Goal: Task Accomplishment & Management: Complete application form

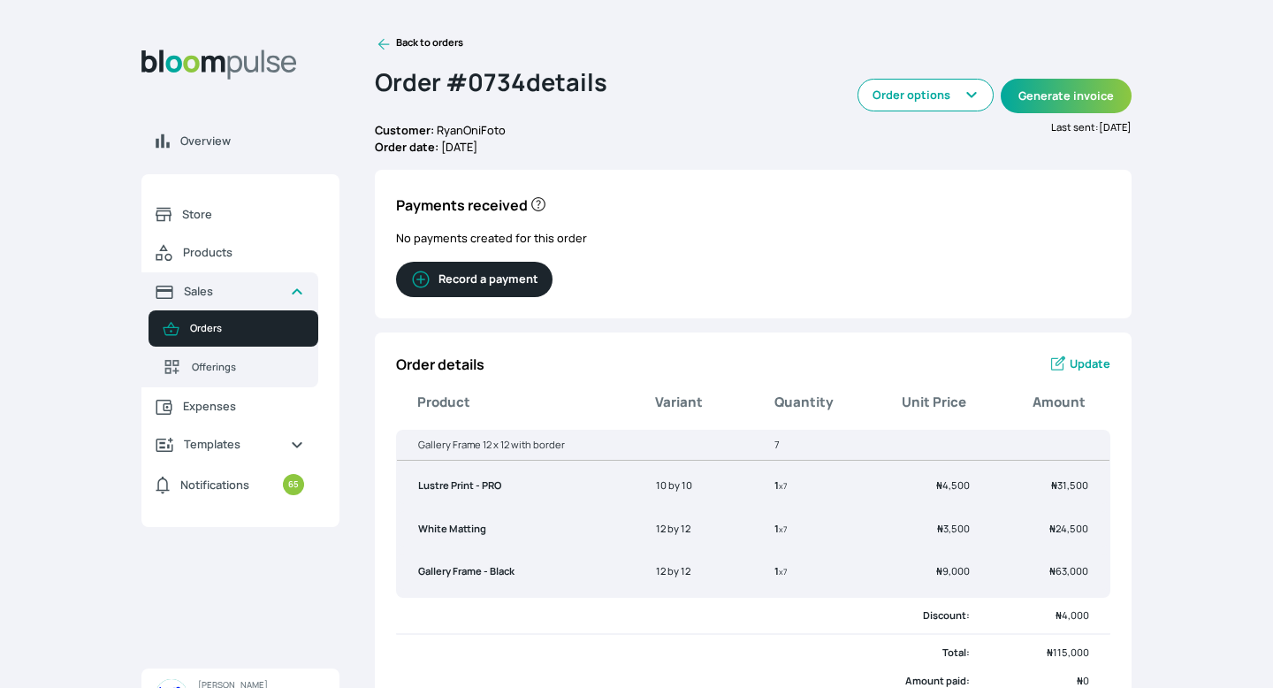
click at [506, 289] on button "Record a payment" at bounding box center [474, 279] width 156 height 35
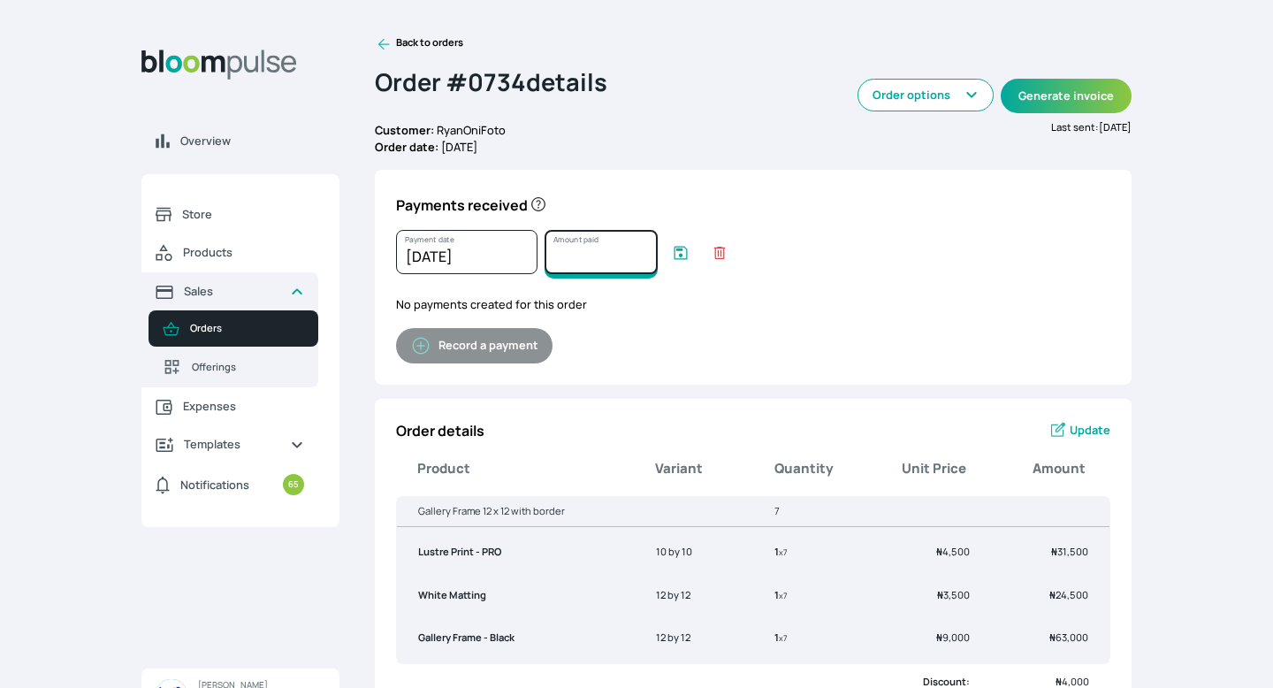
click at [582, 255] on input "Amount paid" at bounding box center [600, 252] width 113 height 44
type input "67000"
click at [681, 253] on icon "submit" at bounding box center [681, 253] width 18 height 18
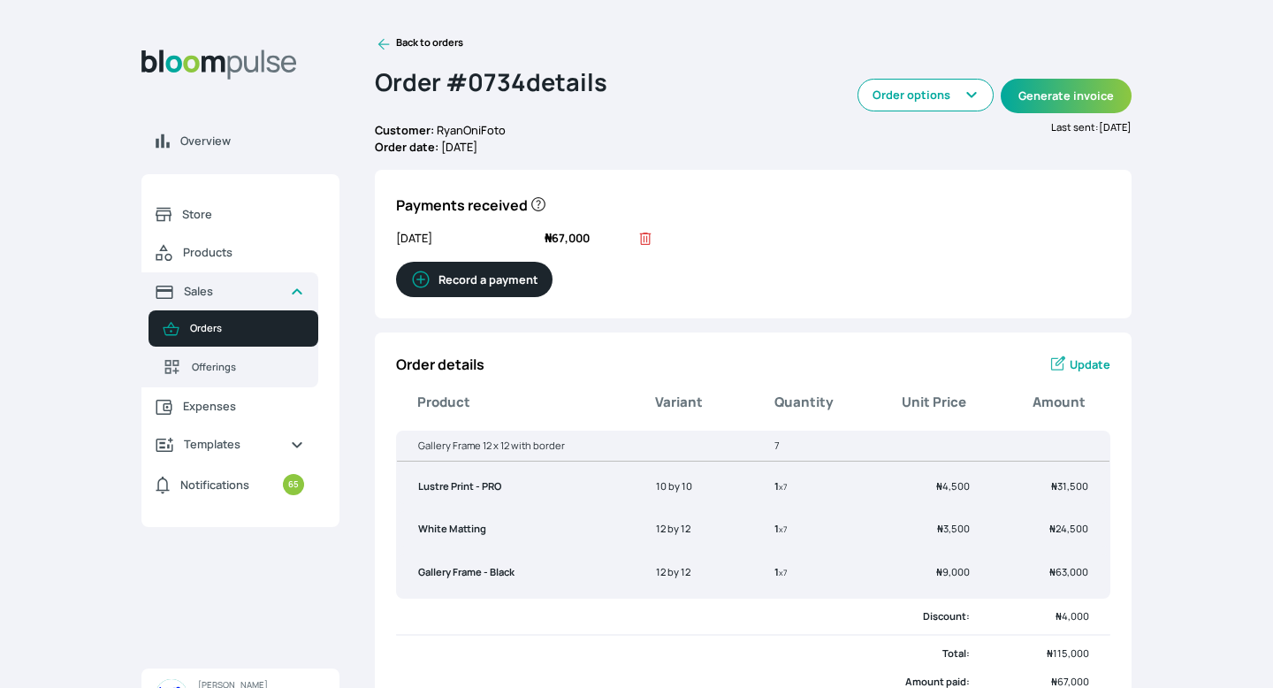
click at [384, 37] on icon at bounding box center [384, 44] width 18 height 18
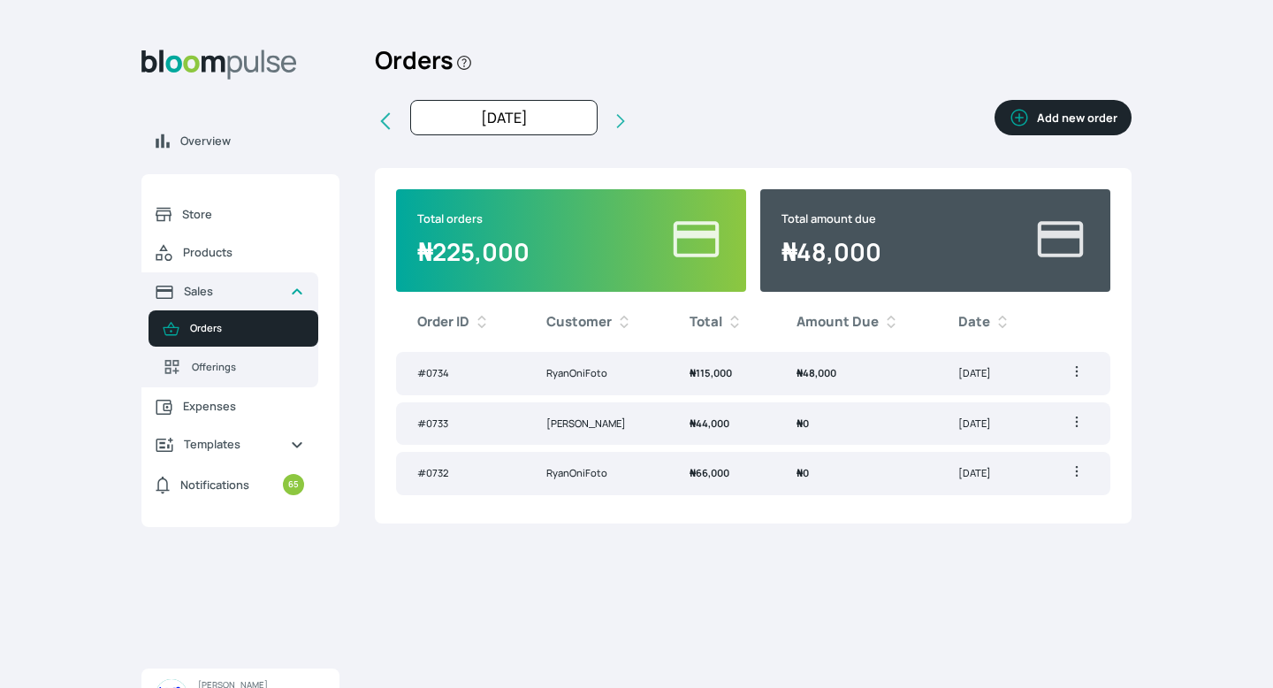
click at [1093, 118] on button "Add new order" at bounding box center [1062, 117] width 137 height 35
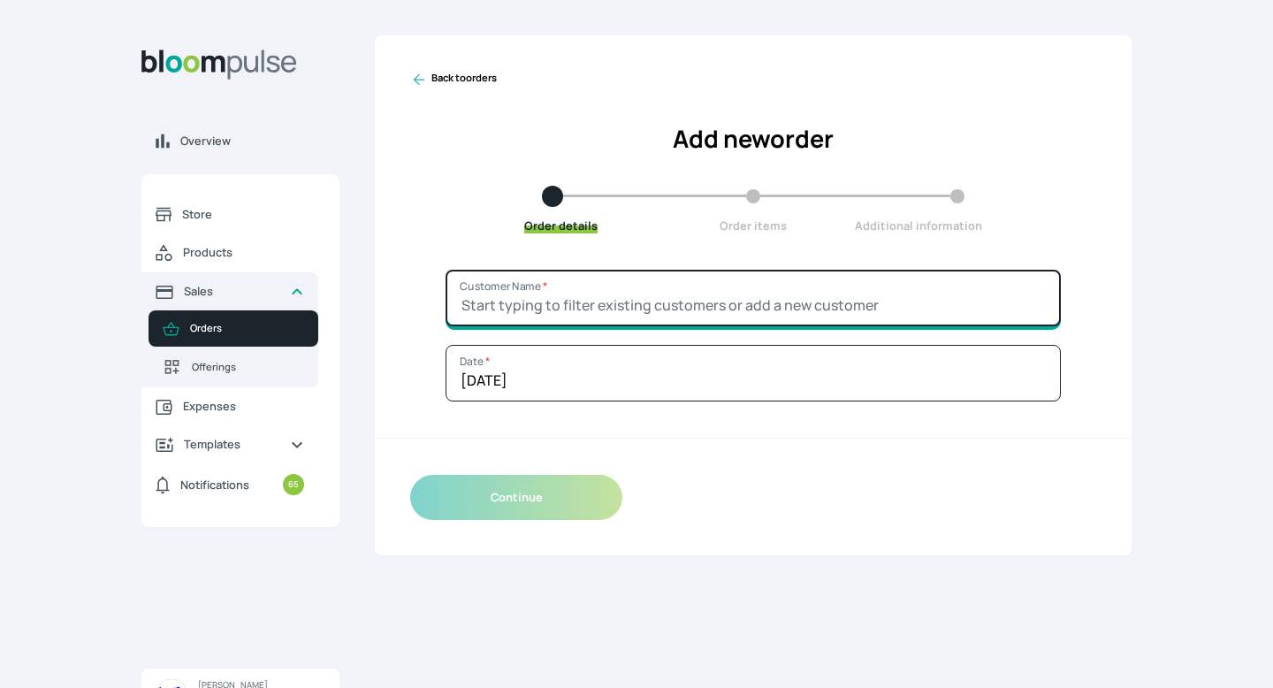
click at [666, 294] on input "Customer Name *" at bounding box center [752, 298] width 615 height 57
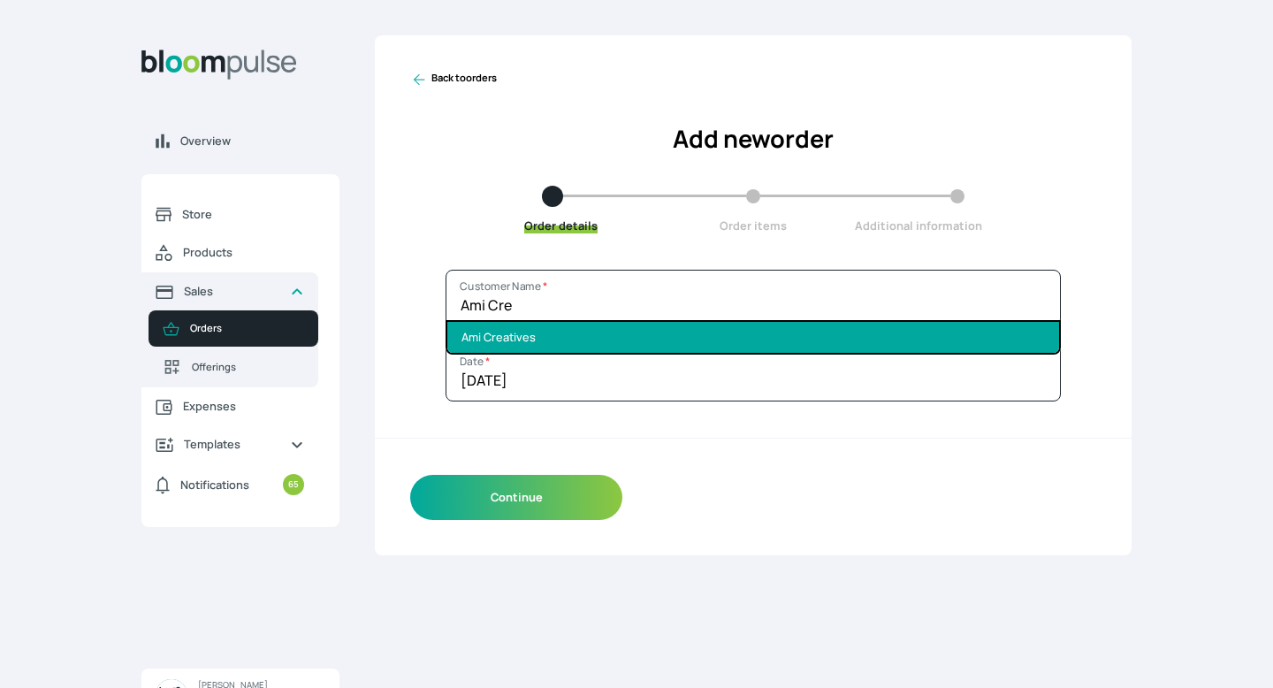
click at [681, 341] on li "Ami Creatives" at bounding box center [753, 337] width 612 height 31
type input "Ami Creatives"
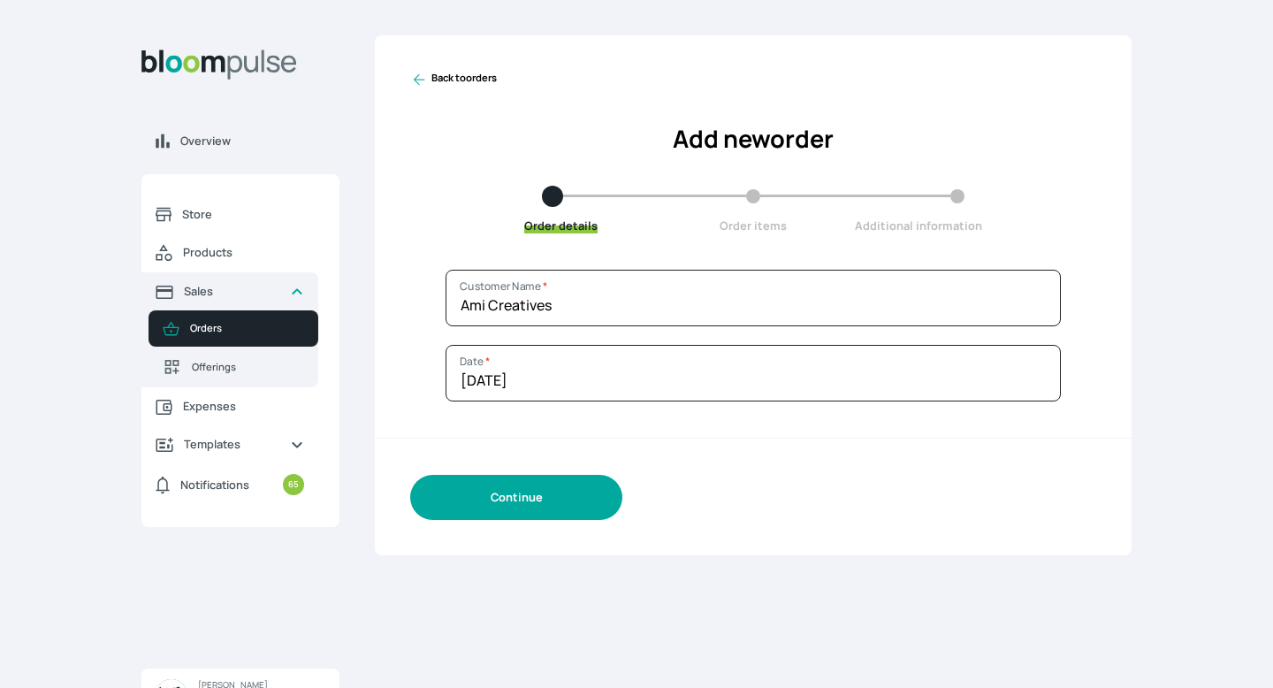
click at [567, 502] on button "Continue" at bounding box center [516, 497] width 212 height 45
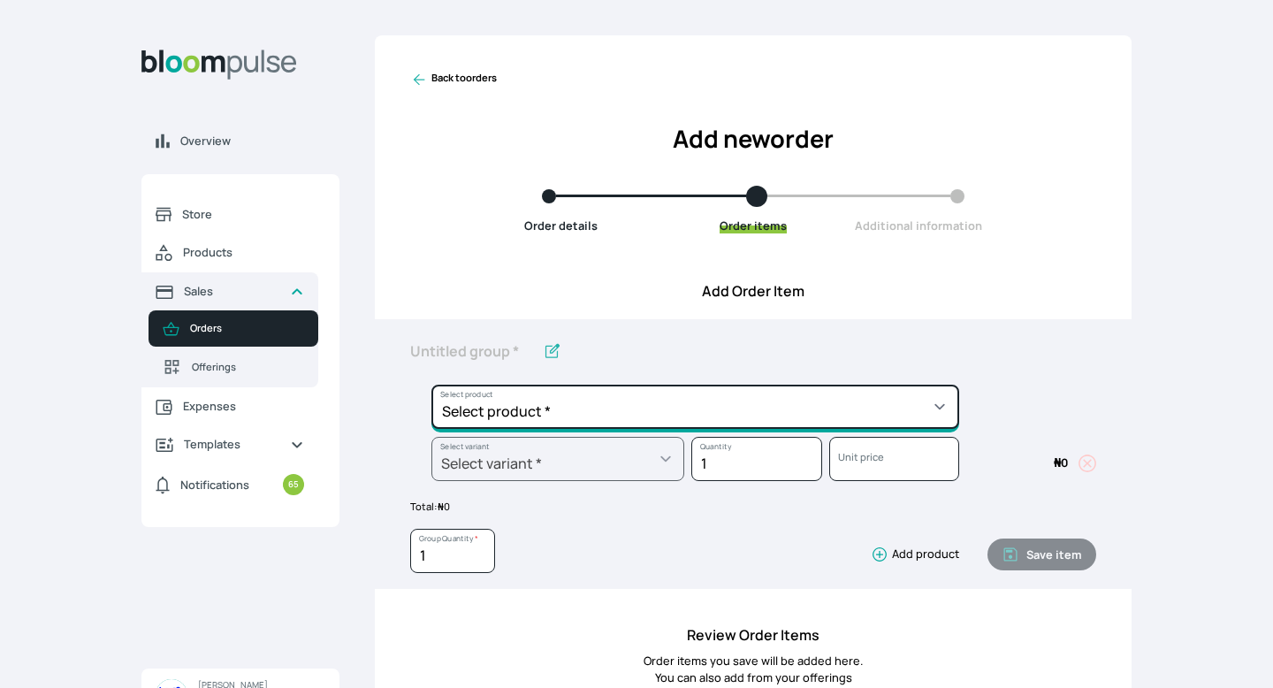
click at [591, 410] on select "Select product * Big Frame (Black) Canvas Print Canvas Print - Standard Canvas …" at bounding box center [695, 406] width 528 height 44
select select "a9f19bd2-f1a8-4b74-ae51-3a75659f3a28"
click at [431, 384] on select "Select product * Big Frame (Black) Canvas Print Canvas Print - Standard Canvas …" at bounding box center [695, 406] width 528 height 44
type input "Lustre Print - Standard"
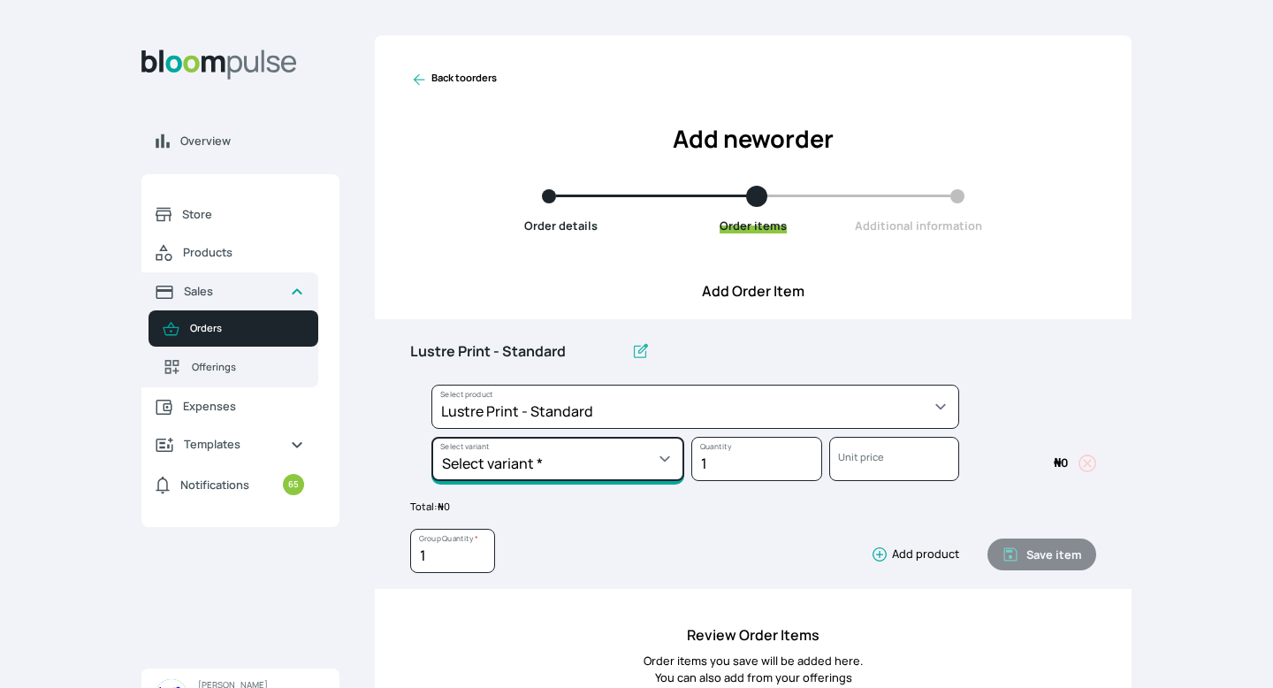
click at [562, 463] on select "Select variant * 10 by 10 10 by 12 10 by 15 10 by 16 11 by 12 11 by 14 11.7 by …" at bounding box center [557, 459] width 253 height 44
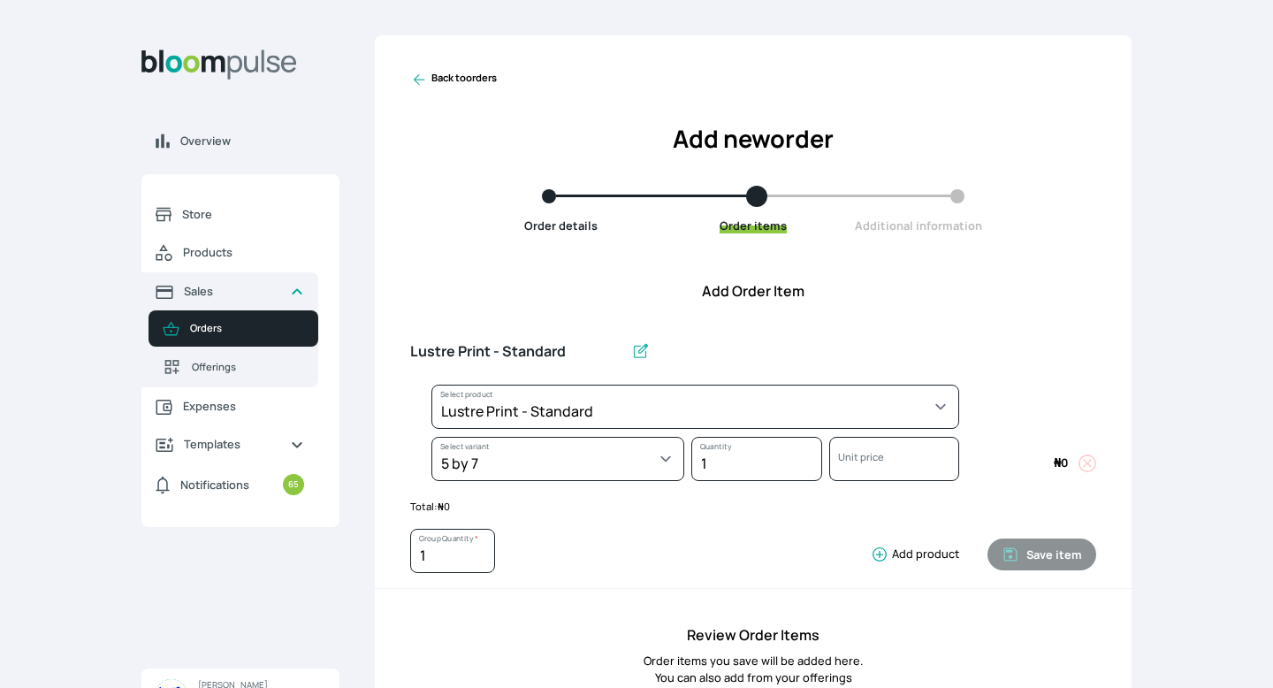
select select "a9f19bd2-f1a8-4b74-ae51-3a75659f3a28"
select select "787a0fda-c971-4e17-831e-9a53f148e96f"
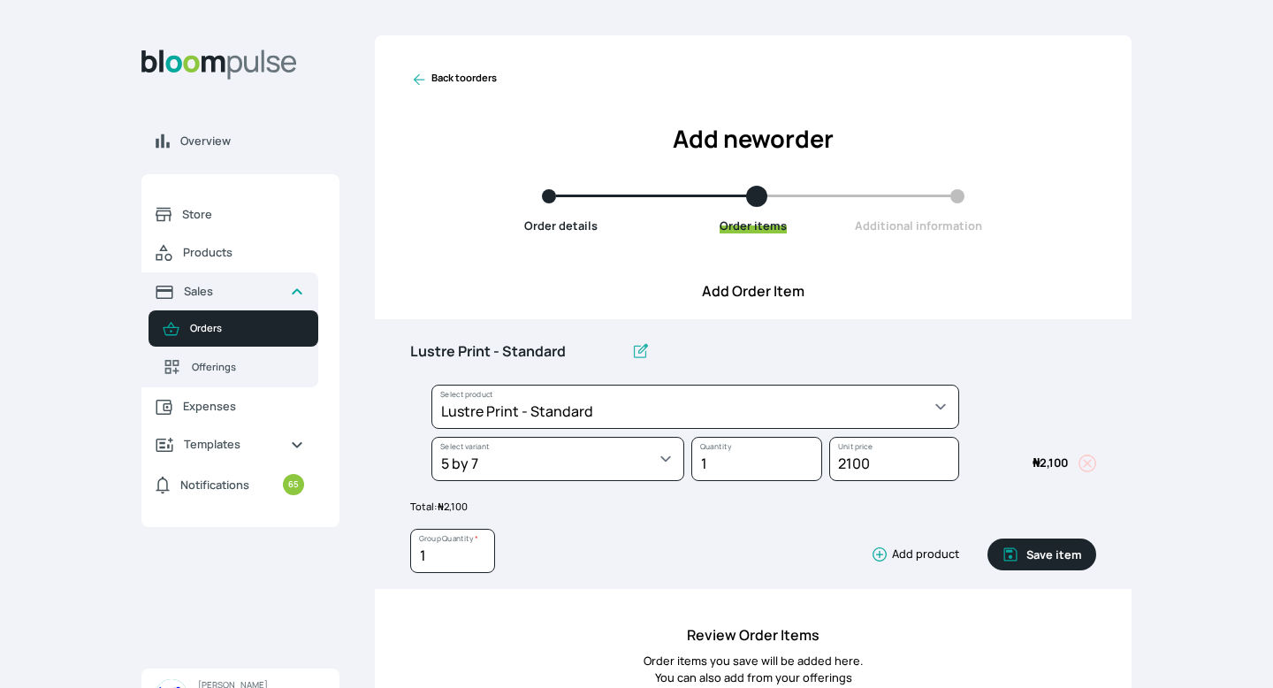
click at [879, 556] on icon "button" at bounding box center [880, 554] width 18 height 18
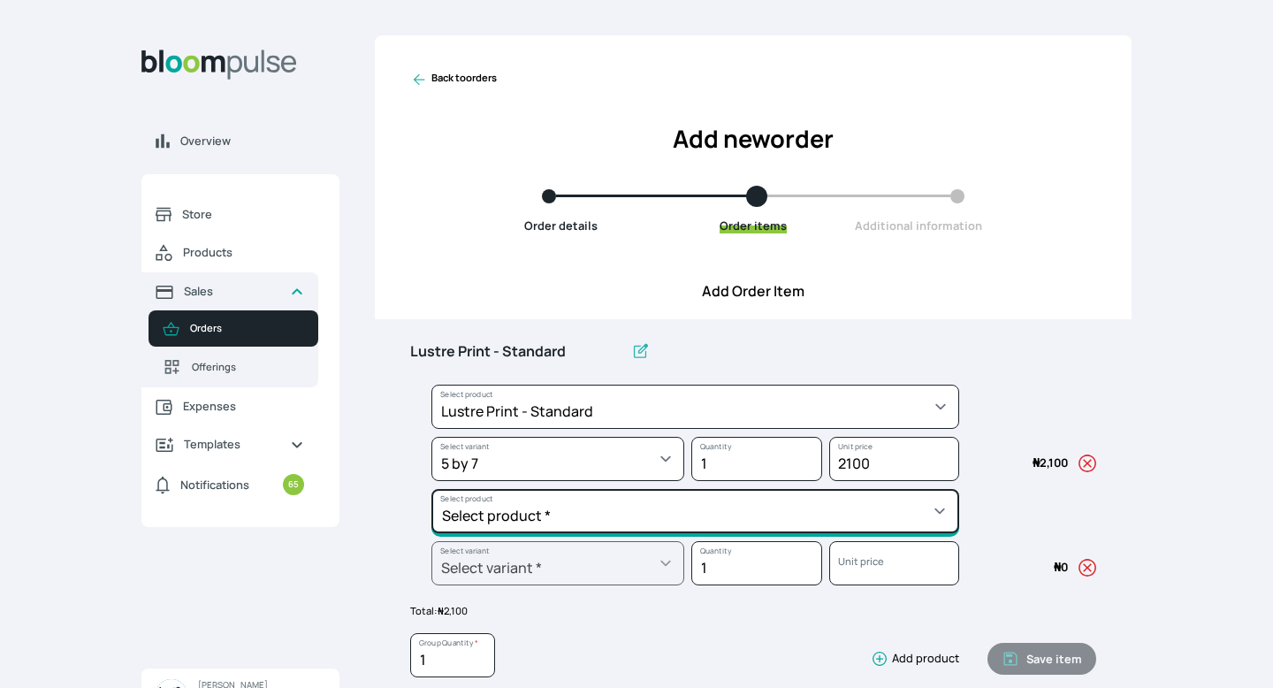
click at [830, 523] on select "Select product * Big Frame (Black) Canvas Print Canvas Print - Standard Canvas …" at bounding box center [695, 511] width 528 height 44
select select "64eef34c-a077-4de4-907d-610715ba9b7c"
click at [431, 489] on select "Select product * Big Frame (Black) Canvas Print Canvas Print - Standard Canvas …" at bounding box center [695, 511] width 528 height 44
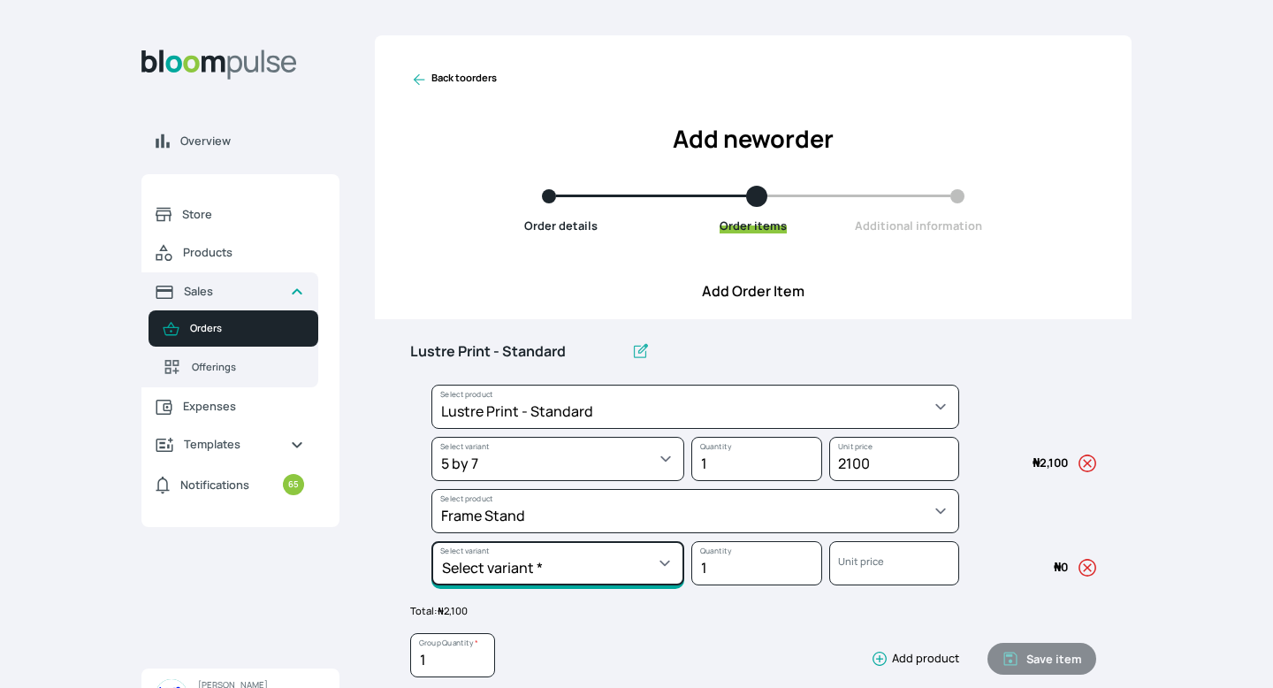
click at [589, 583] on select "Select variant * 5 by 7" at bounding box center [557, 563] width 253 height 44
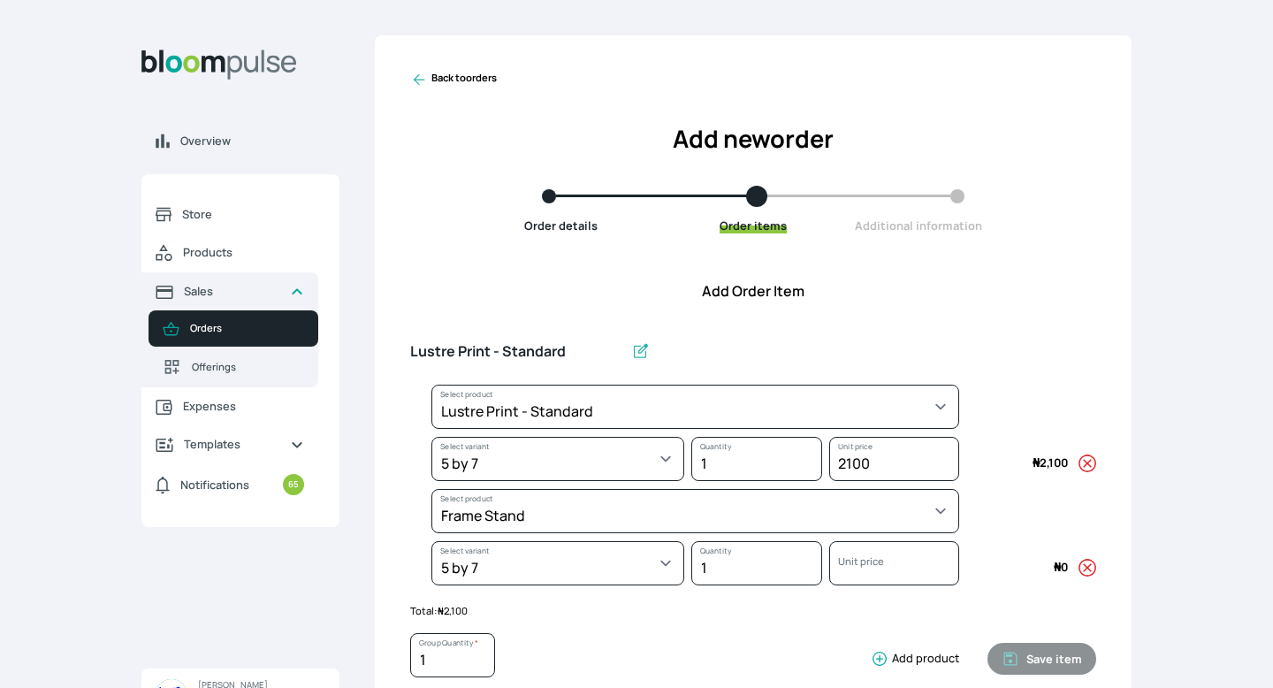
select select "64eef34c-a077-4de4-907d-610715ba9b7c"
select select "161e4555-1f75-4dd5-ad68-b694adf23759"
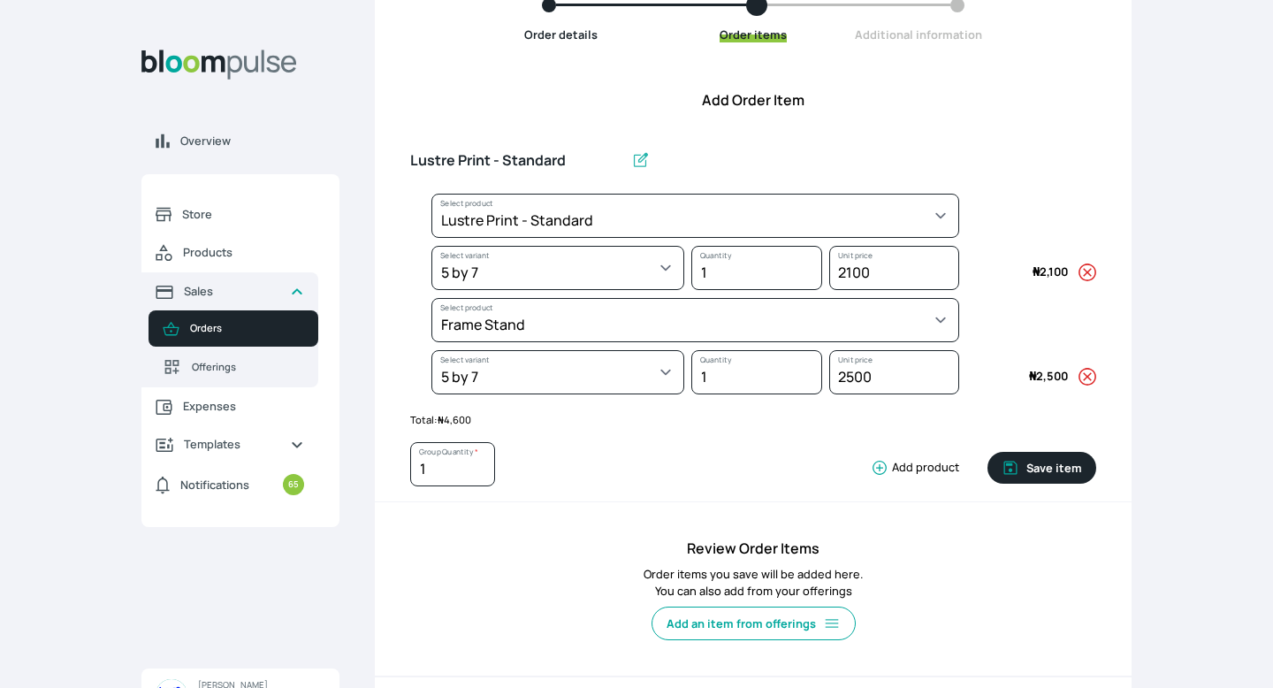
scroll to position [198, 0]
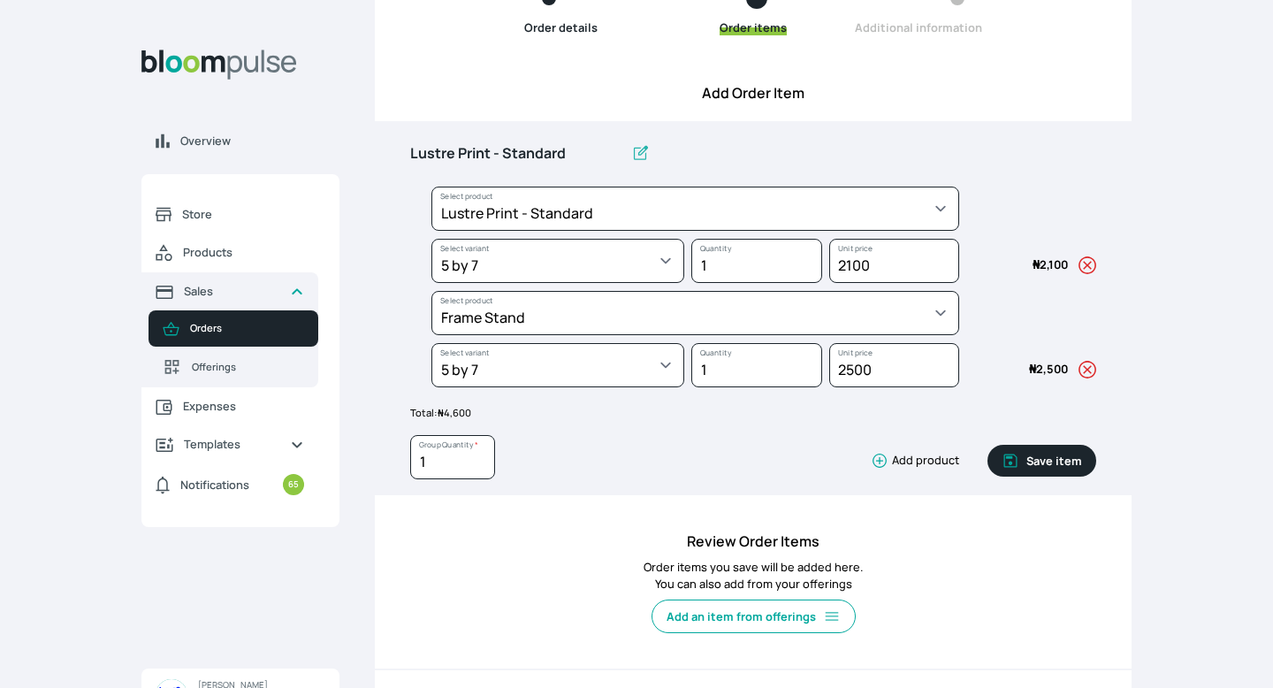
click at [880, 459] on icon "button" at bounding box center [880, 461] width 18 height 18
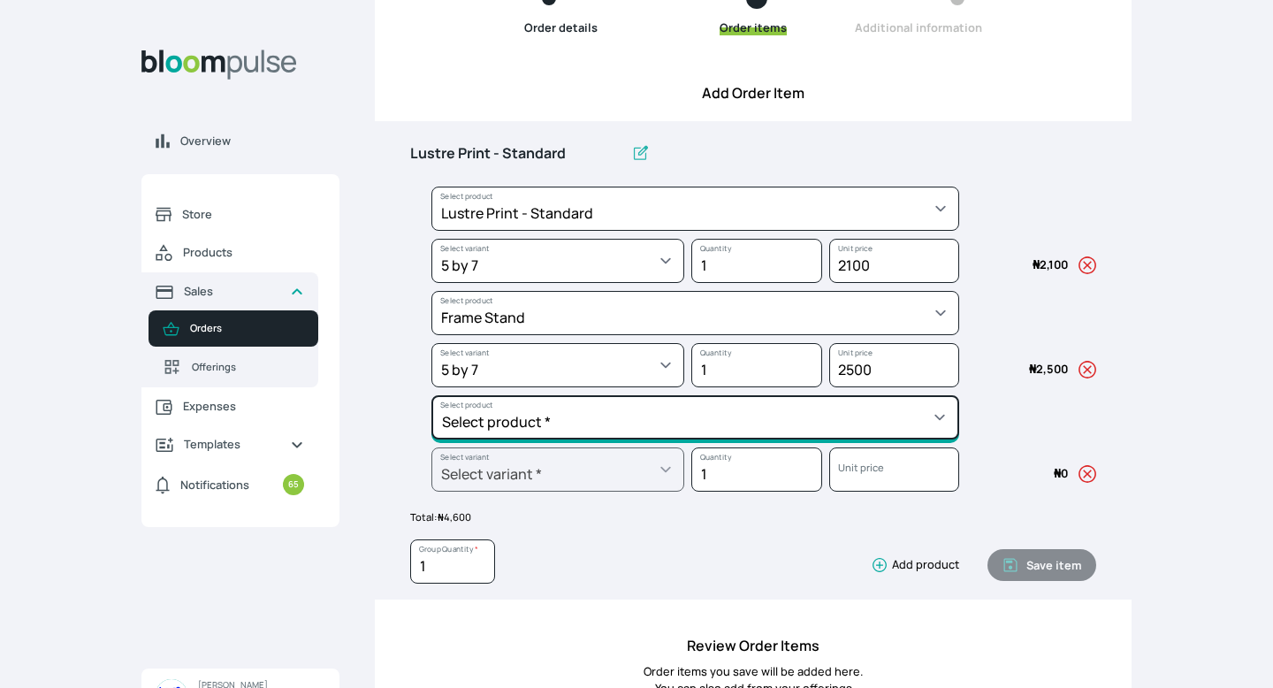
click at [783, 418] on select "Select product * Big Frame (Black) Canvas Print Canvas Print - Standard Canvas …" at bounding box center [695, 417] width 528 height 44
select select "5fa67804-61d7-459d-93b4-9e8949636f1b"
click at [431, 395] on select "Select product * Big Frame (Black) Canvas Print Canvas Print - Standard Canvas …" at bounding box center [695, 417] width 528 height 44
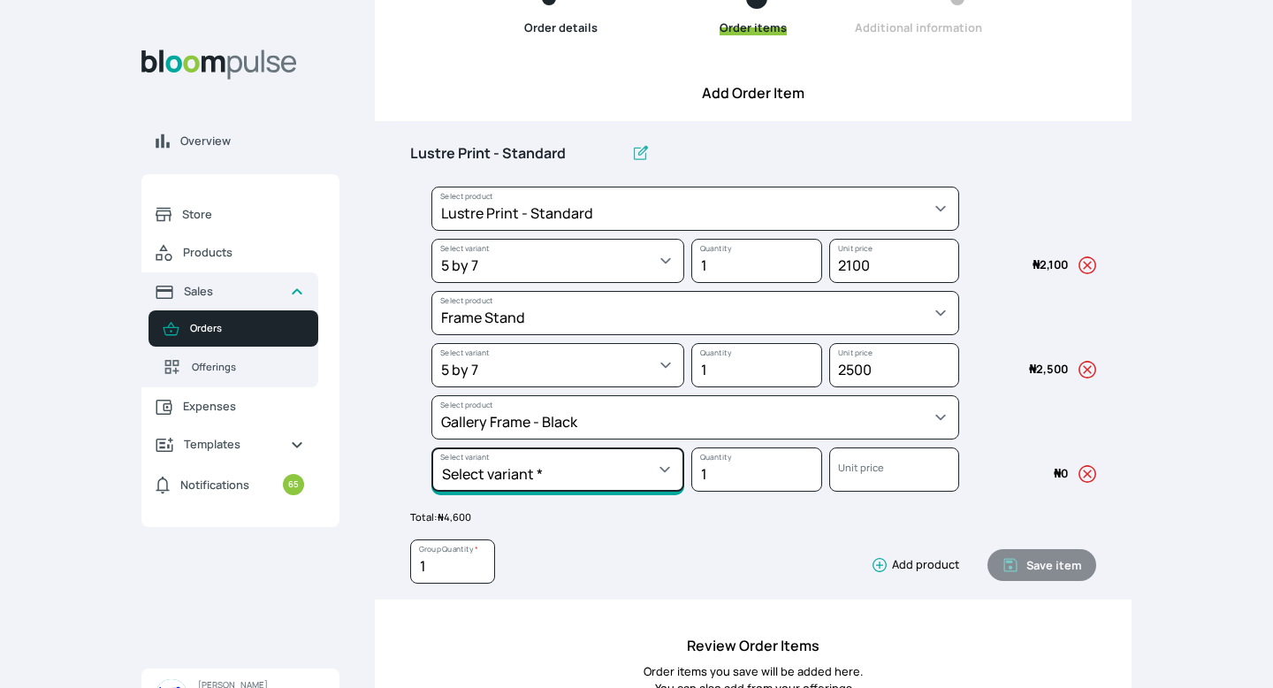
click at [601, 464] on select "Select variant * 10 by 10 10 by 12 10 by 13 10 by 15 10 by 16 11 by 12 11 by 14…" at bounding box center [557, 469] width 253 height 44
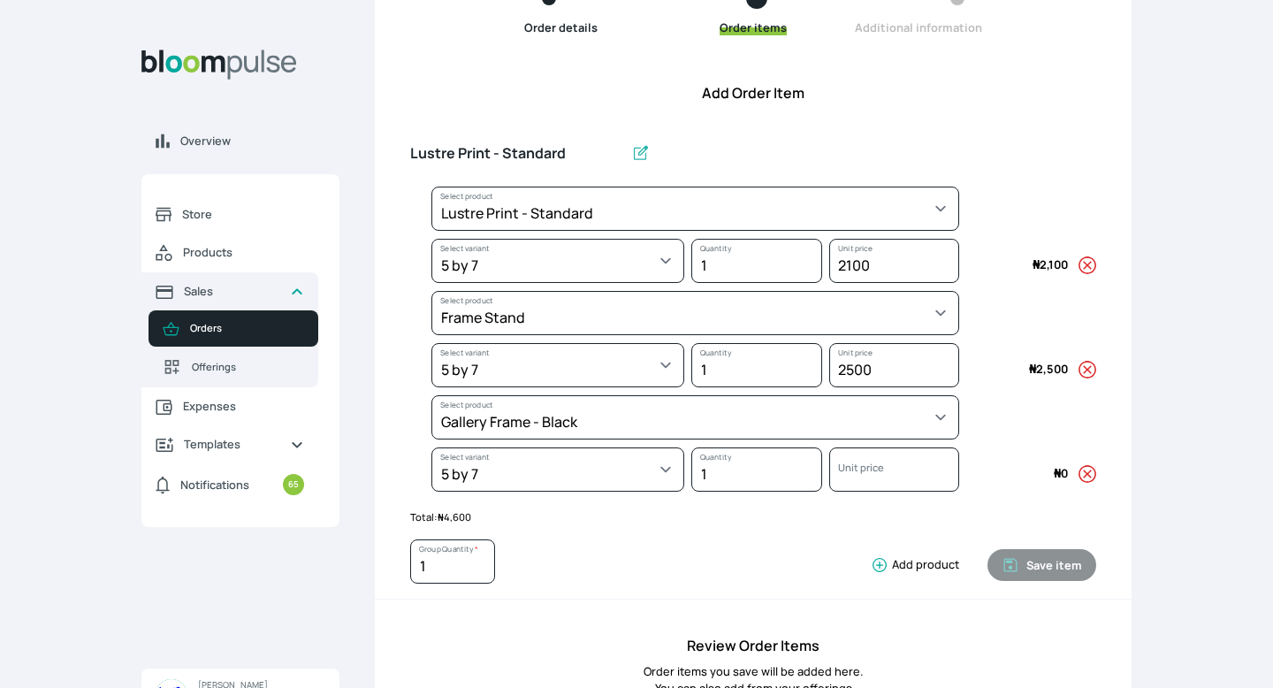
select select "5fa67804-61d7-459d-93b4-9e8949636f1b"
select select "dc2c3b79-1d40-432f-aa46-a2fc864804c1"
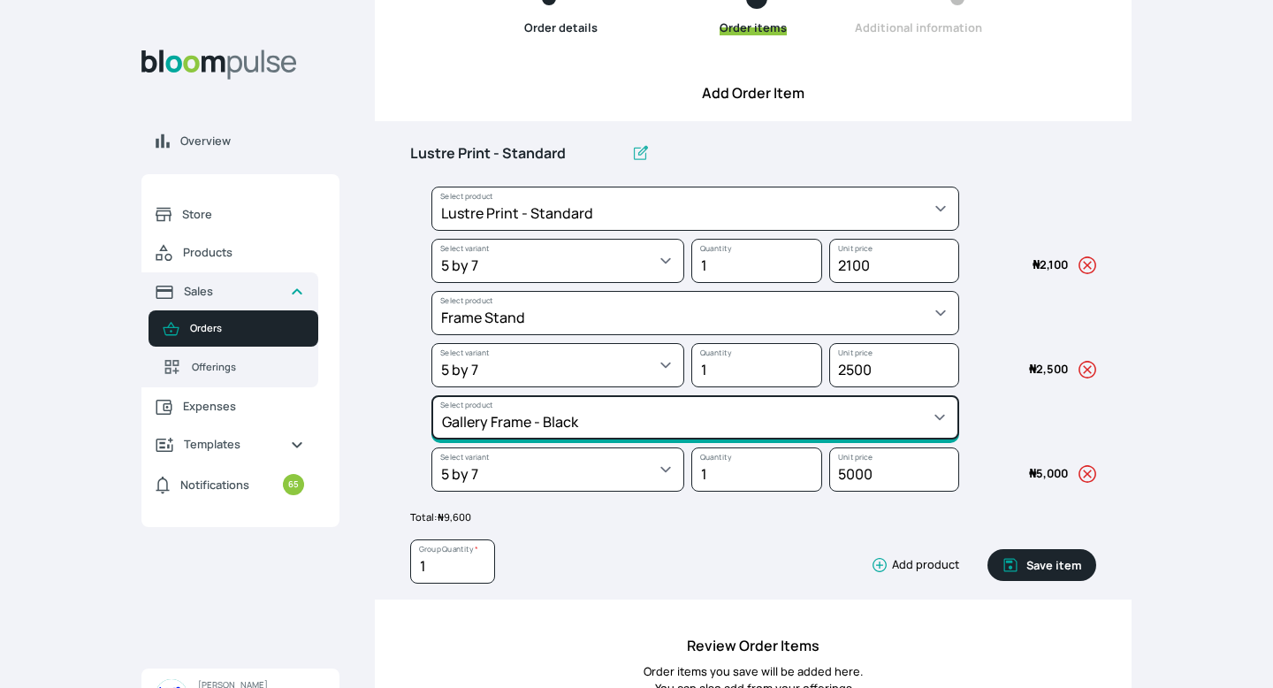
click at [586, 424] on select "Select product * Big Frame (Black) Canvas Print Canvas Print - Standard Canvas …" at bounding box center [695, 417] width 528 height 44
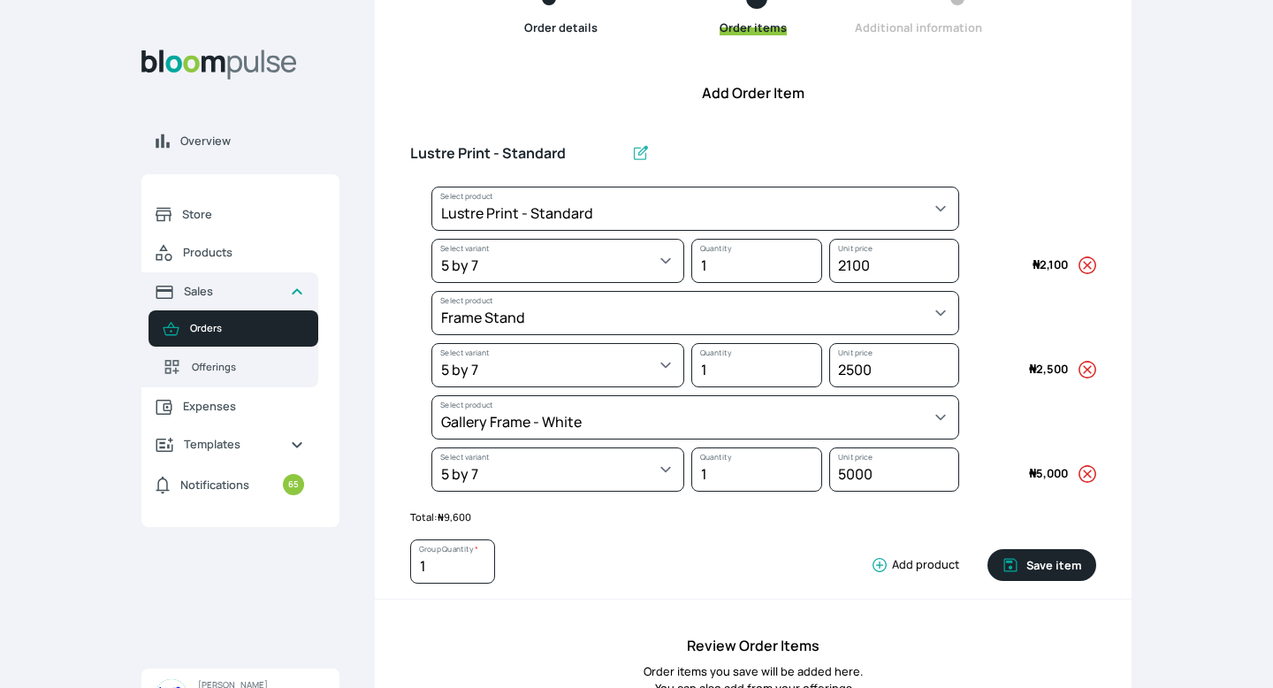
select select "62cb2f78-ed32-441b-8aa1-1215bfec8eaf"
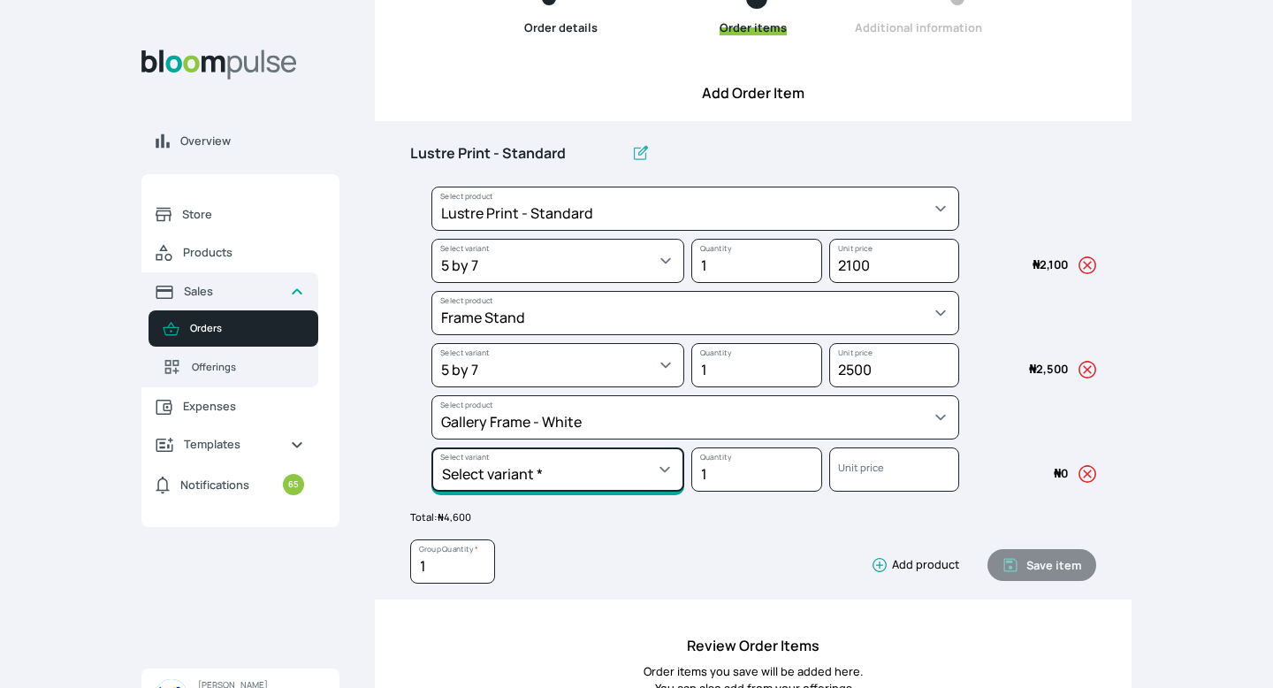
click at [605, 464] on select "Select variant * 10 by 10 11 by 14 12 by 12 12 by 16 12 by 18 14 by 18 16 by 16…" at bounding box center [557, 469] width 253 height 44
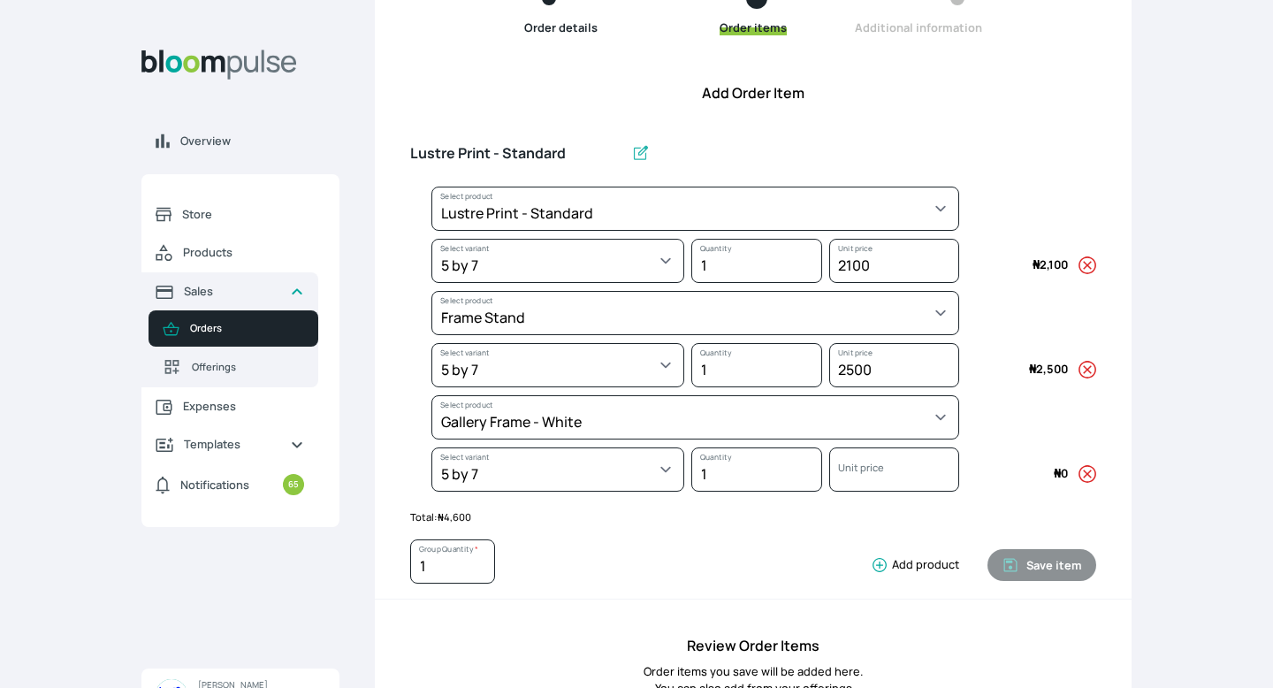
select select "62cb2f78-ed32-441b-8aa1-1215bfec8eaf"
select select "247b3ff5-3ba4-4dae-b30d-9c4dab0d1ba3"
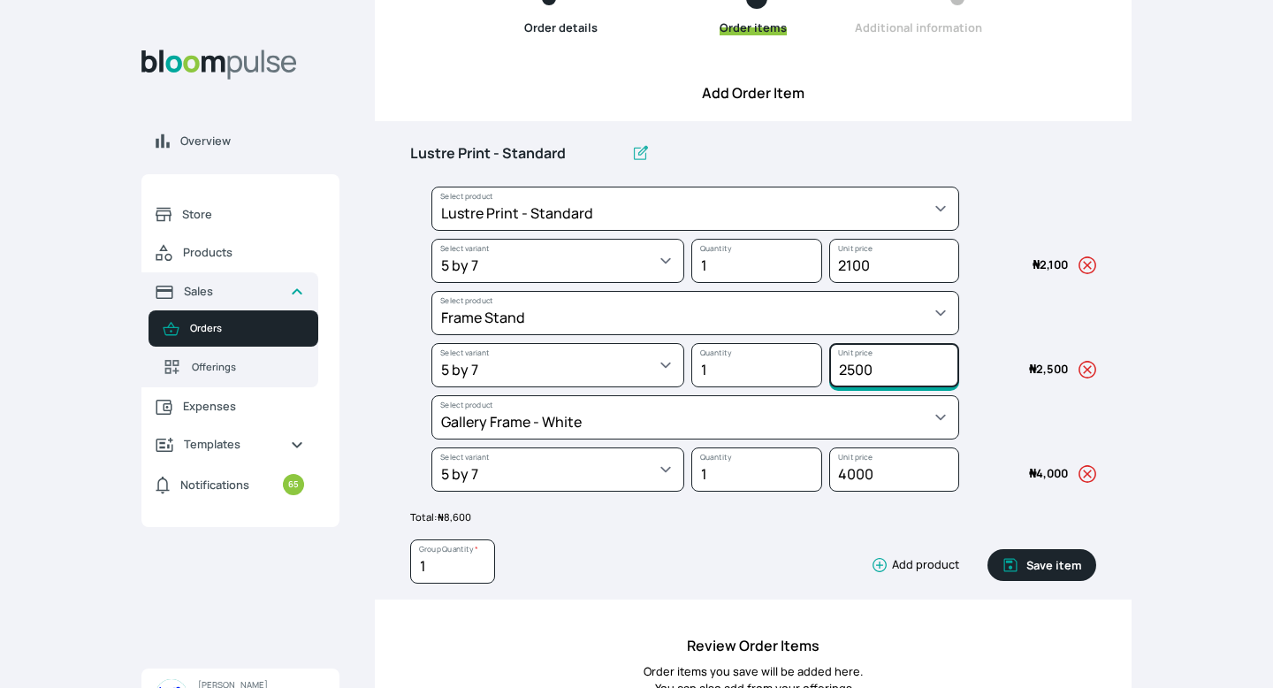
click at [854, 366] on input "2500" at bounding box center [894, 365] width 130 height 44
type input "2000"
click at [854, 263] on input "2100" at bounding box center [894, 261] width 130 height 44
type input "2000"
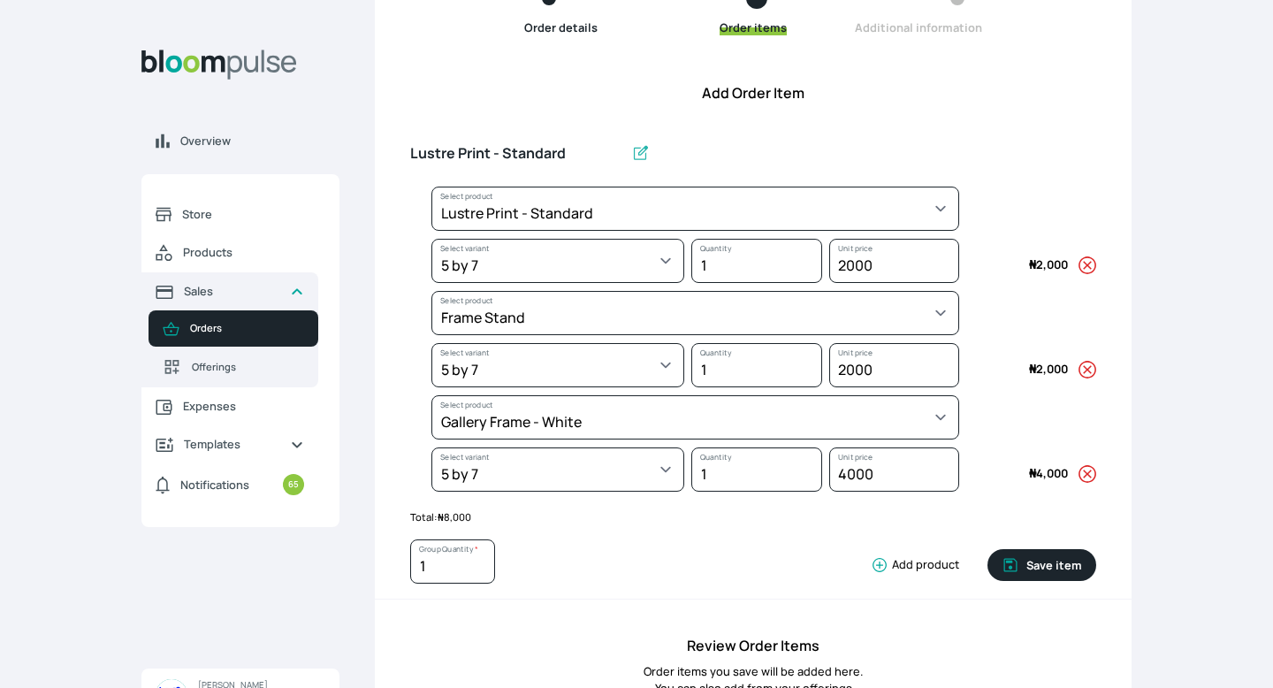
click at [1148, 121] on div "Overview Store Products Sales Orders Offerings Expenses Templates Notifications…" at bounding box center [636, 146] width 1273 height 688
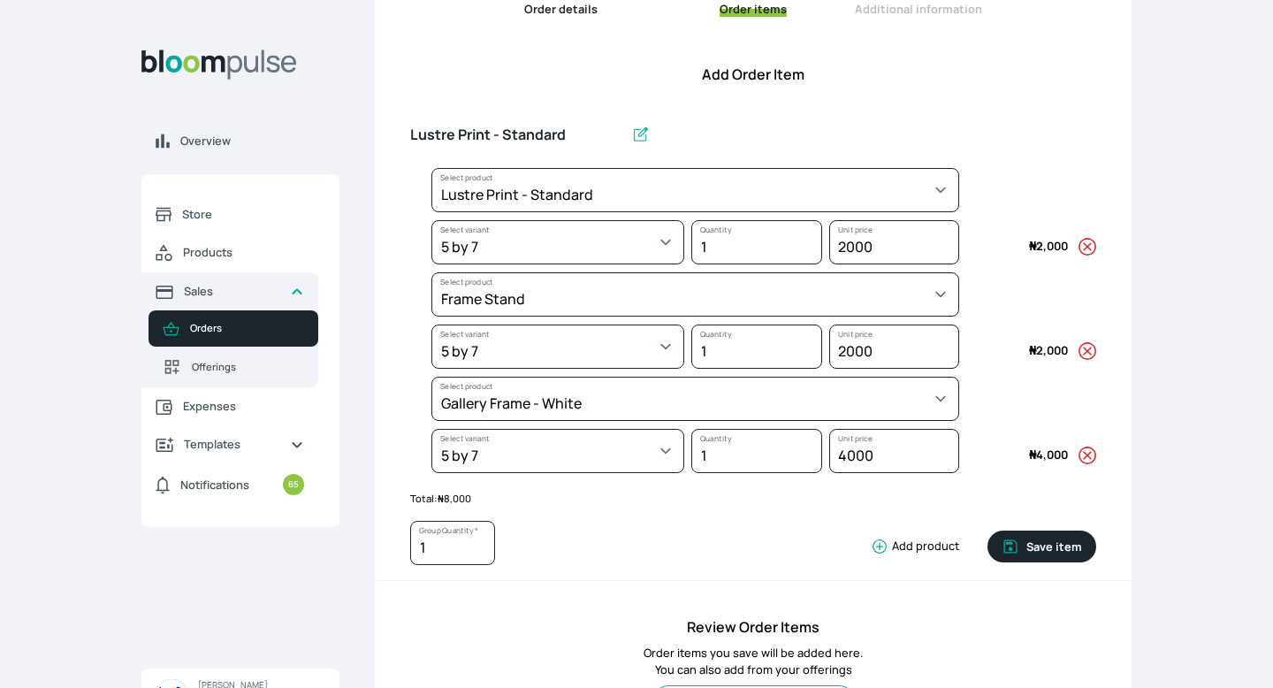
scroll to position [517, 0]
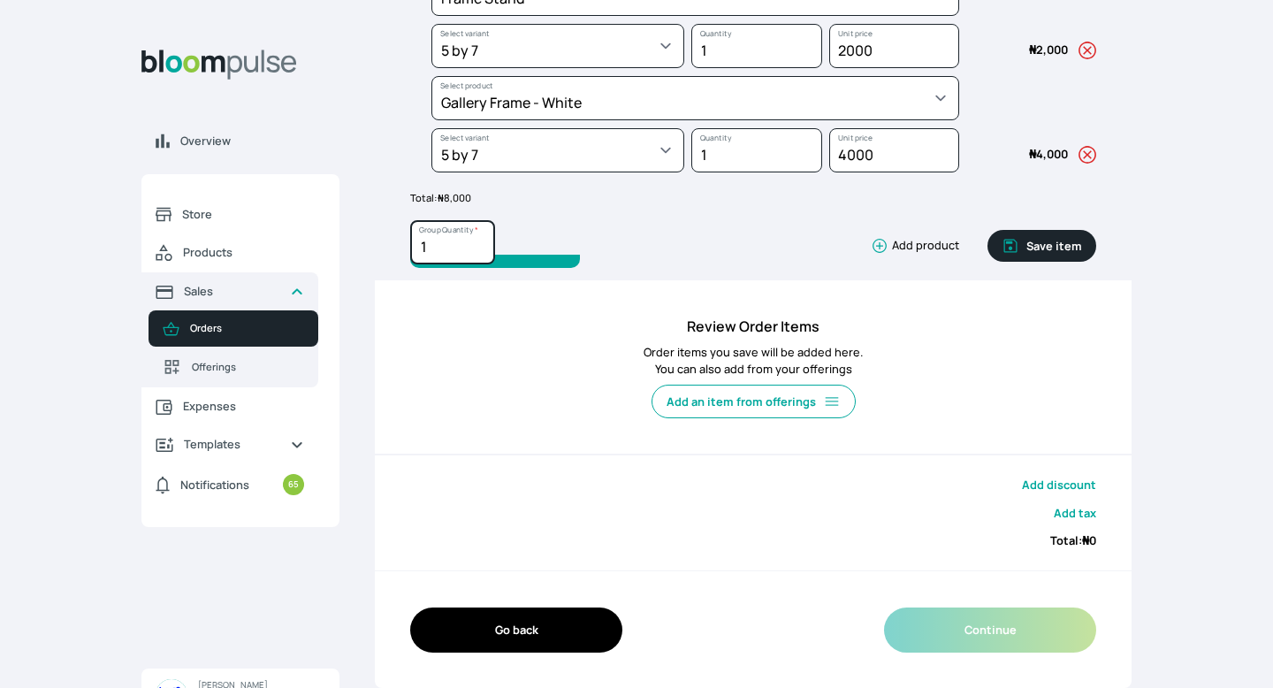
click at [447, 248] on input "1" at bounding box center [452, 242] width 85 height 44
type input "4"
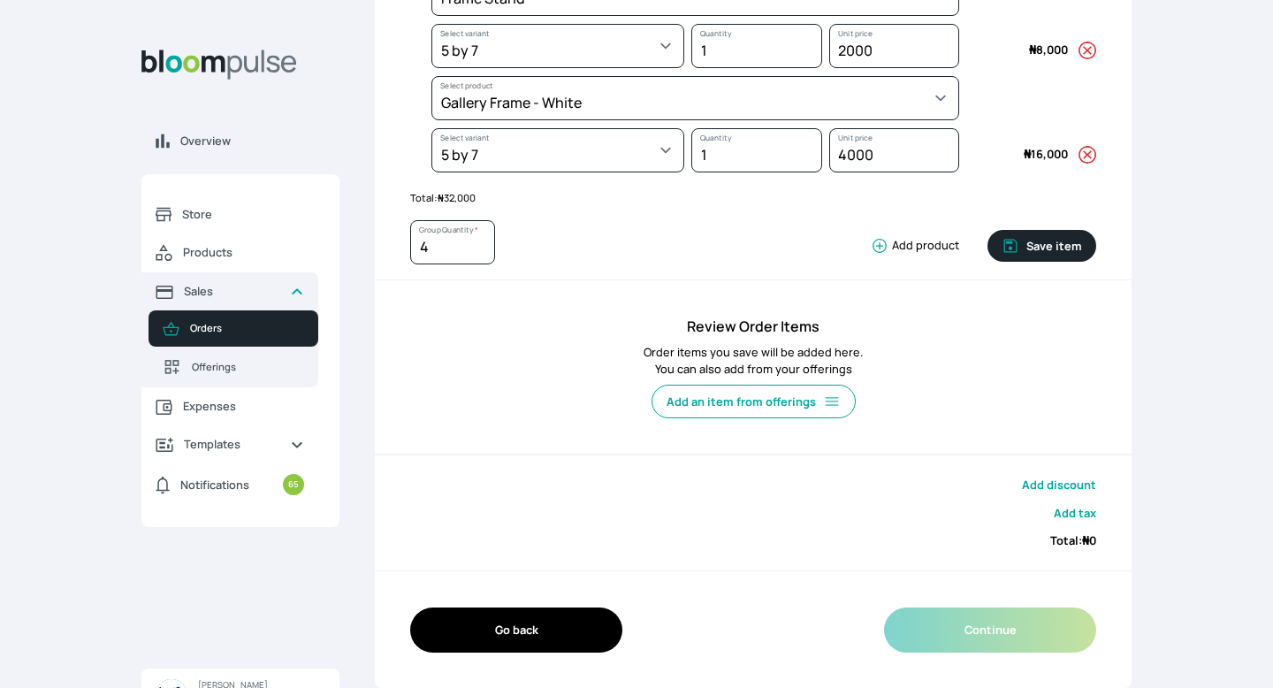
click at [920, 407] on div "Add an item from offerings" at bounding box center [753, 406] width 686 height 58
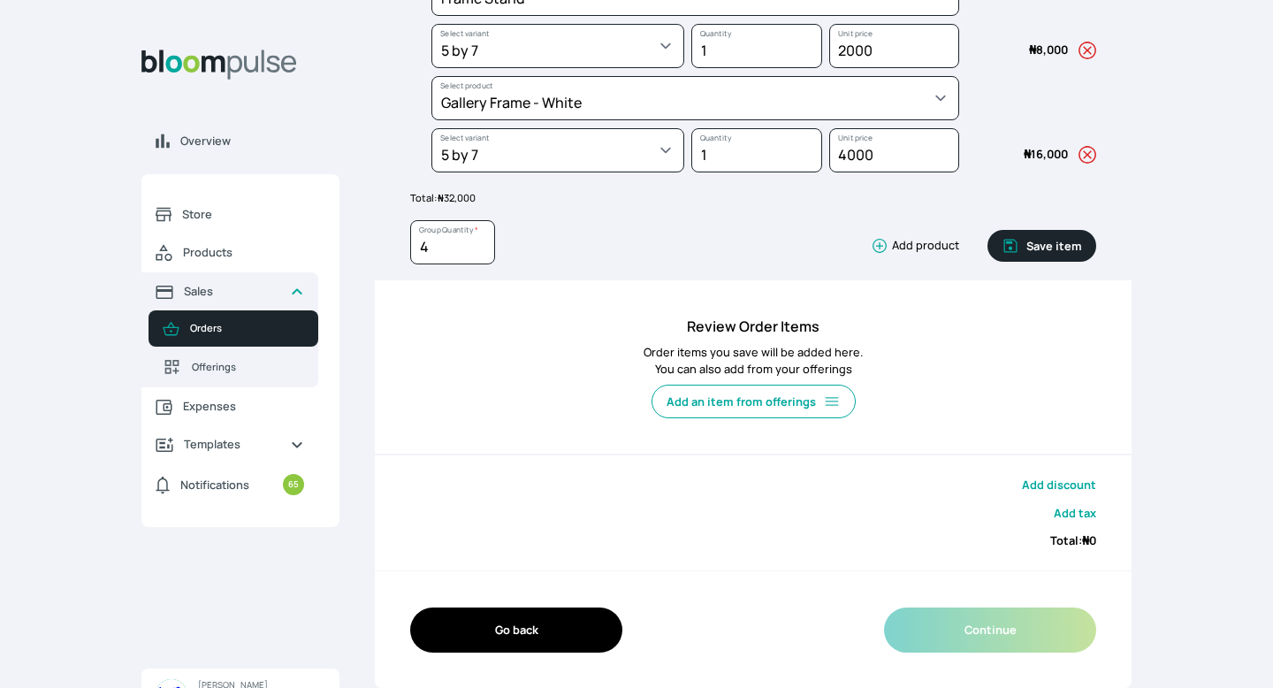
click at [1048, 244] on button "Save item" at bounding box center [1041, 246] width 109 height 32
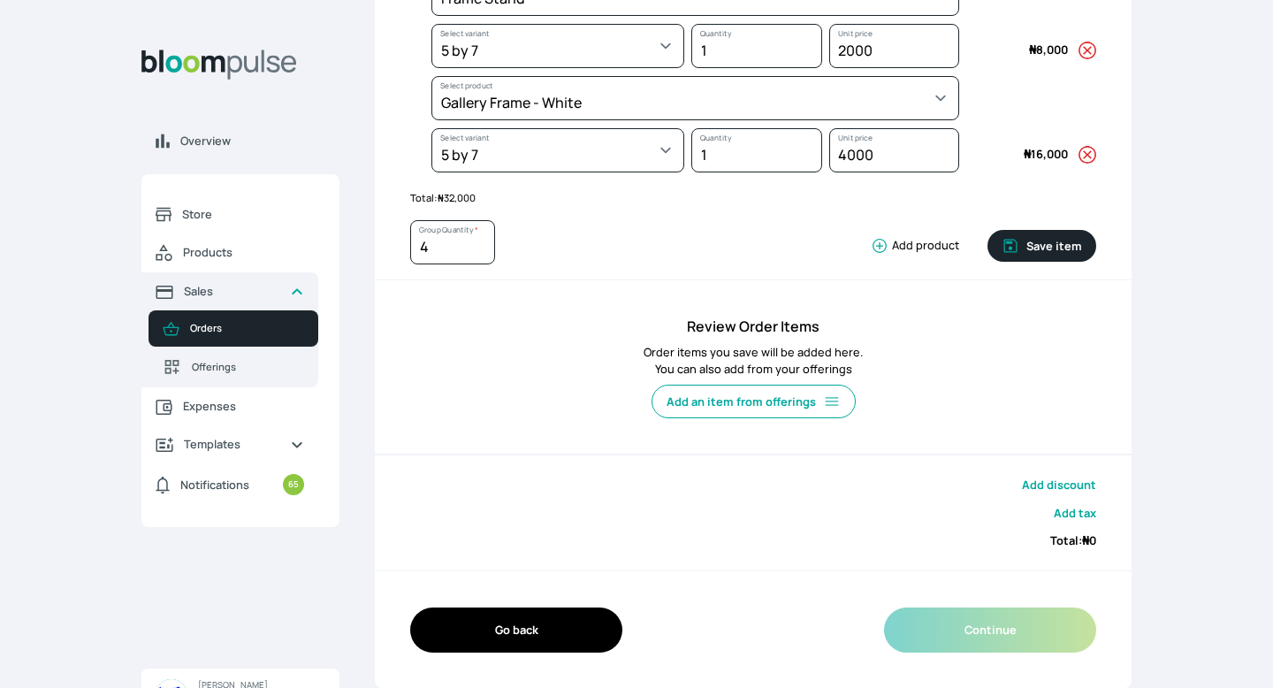
type input "1"
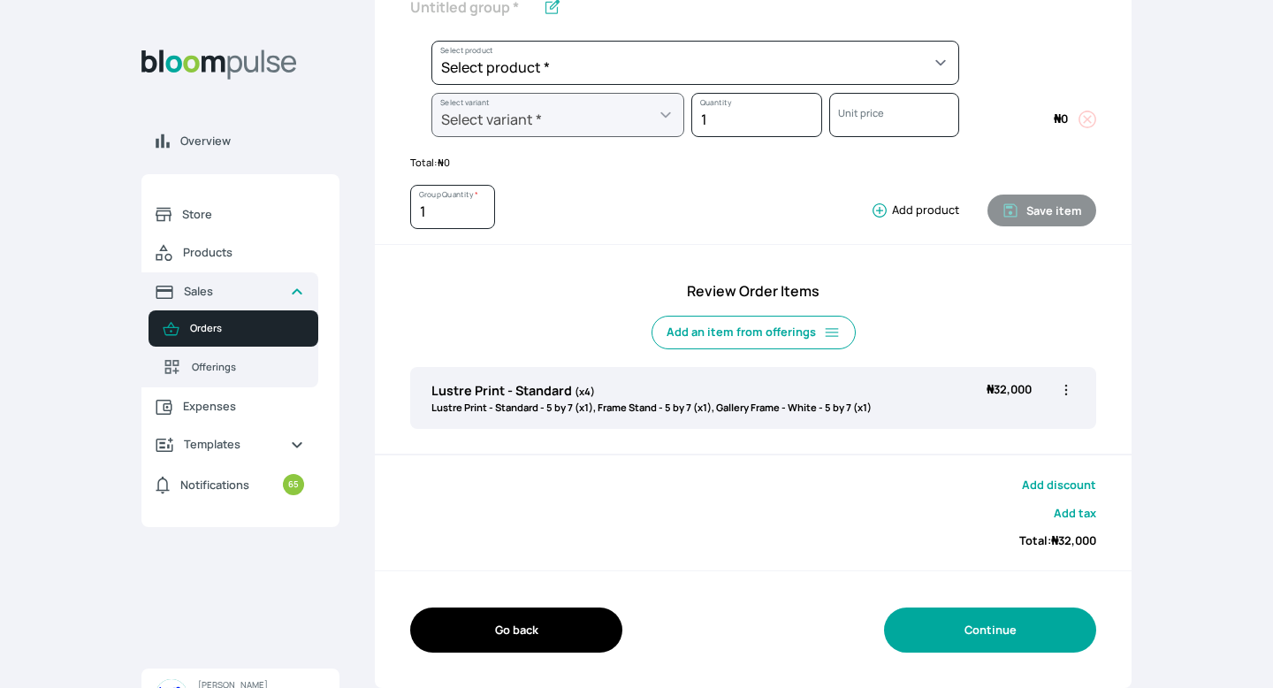
click at [965, 646] on button "Continue" at bounding box center [990, 629] width 212 height 45
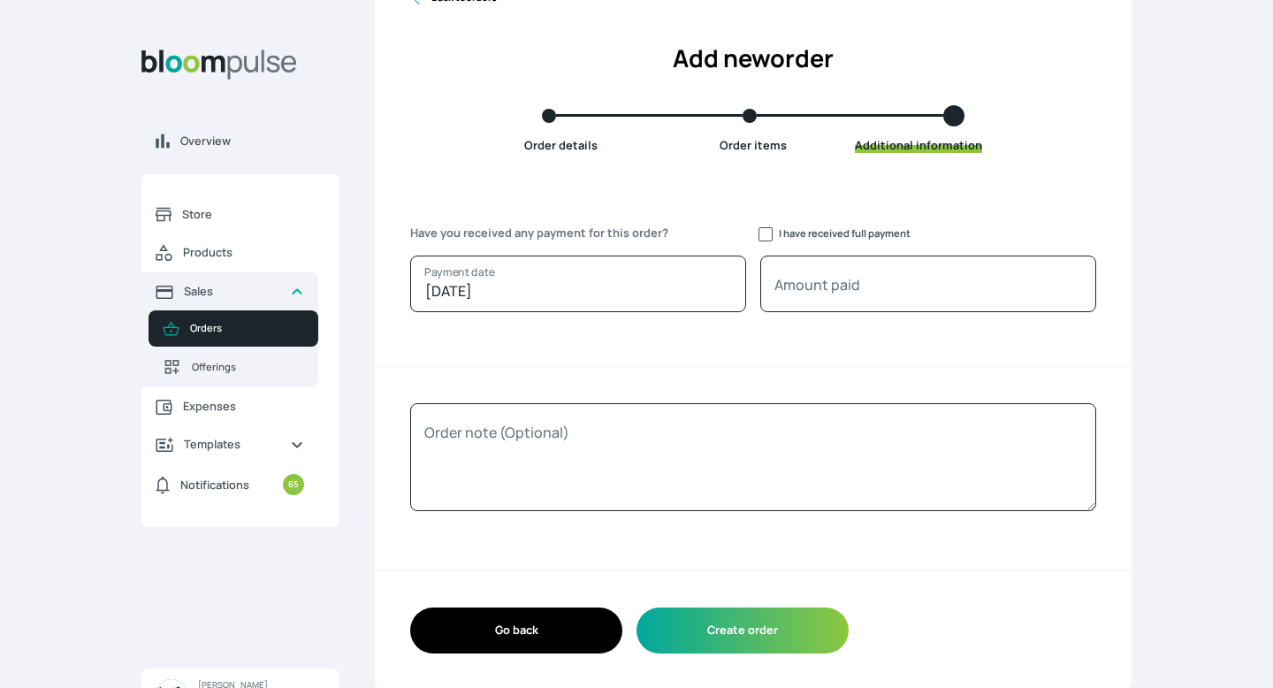
click at [757, 230] on span "I have received full payment" at bounding box center [924, 233] width 343 height 17
click at [763, 230] on input "I have received full payment" at bounding box center [765, 234] width 14 height 14
checkbox input "true"
type input "32000"
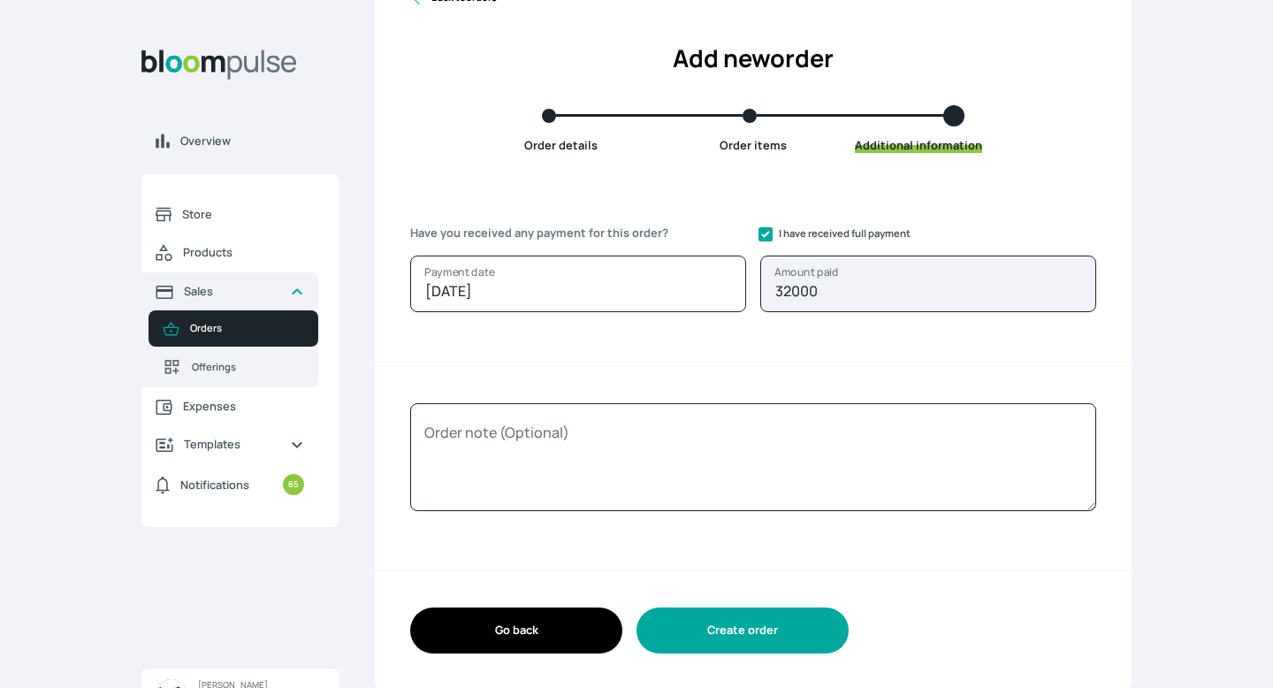
click at [763, 628] on button "Create order" at bounding box center [742, 629] width 212 height 45
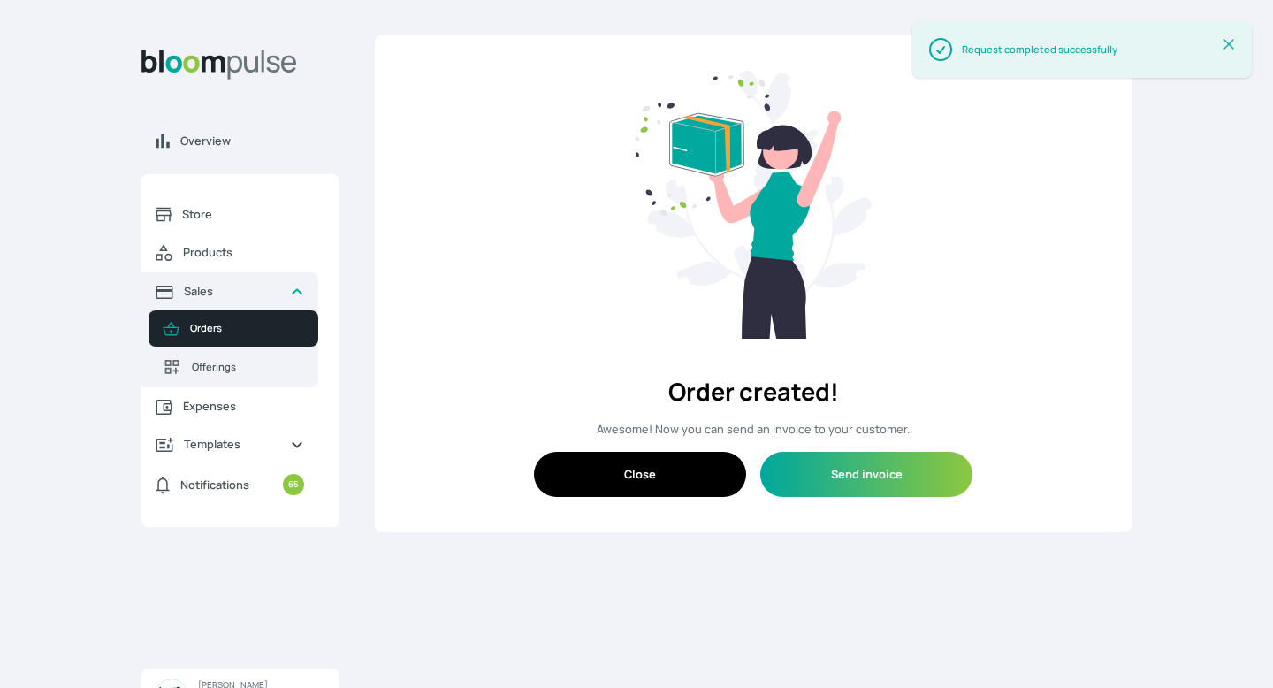
click at [625, 481] on button "Close" at bounding box center [640, 474] width 212 height 45
